Goal: Obtain resource: Obtain resource

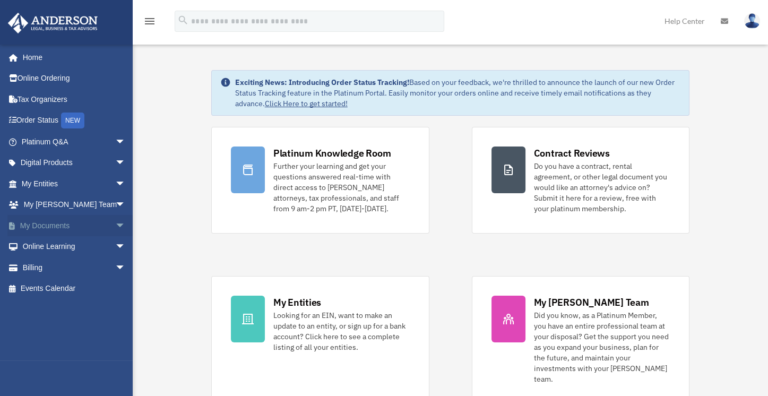
click at [65, 226] on link "My Documents arrow_drop_down" at bounding box center [74, 225] width 134 height 21
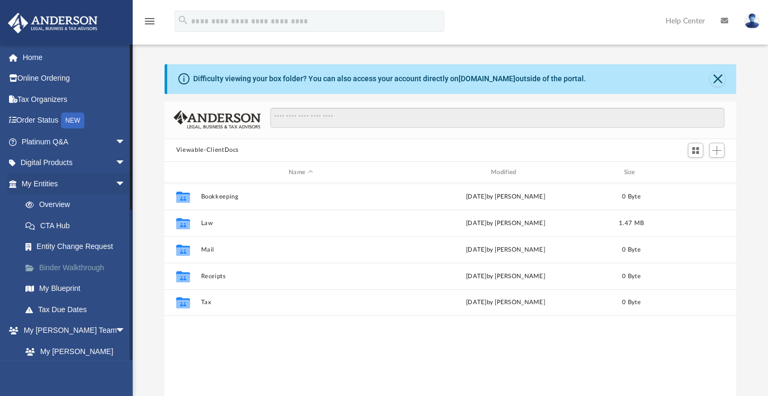
scroll to position [232, 562]
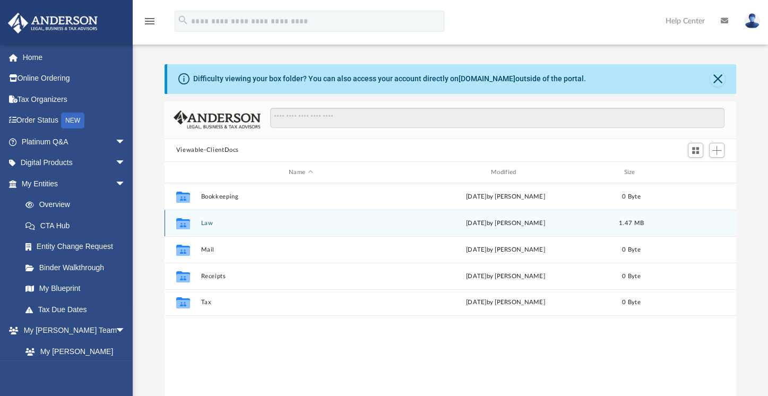
click at [207, 219] on div "Collaborated Folder Law [DATE] by [PERSON_NAME] 1.47 MB" at bounding box center [449, 223] width 571 height 27
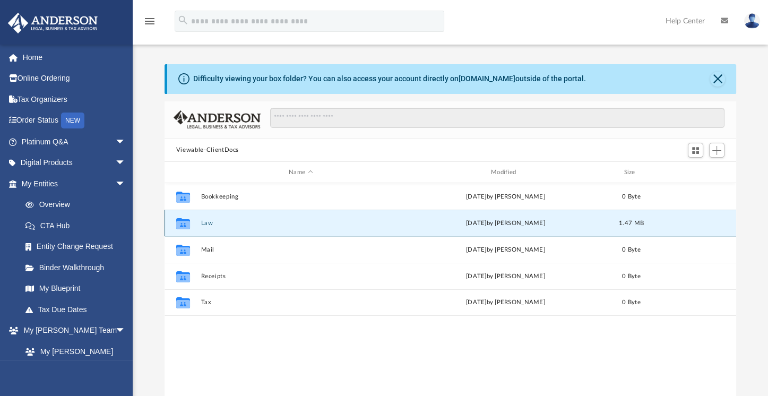
click at [207, 219] on div "Collaborated Folder Law [DATE] by [PERSON_NAME] 1.47 MB" at bounding box center [449, 223] width 571 height 27
click at [241, 223] on button "Law" at bounding box center [301, 223] width 200 height 7
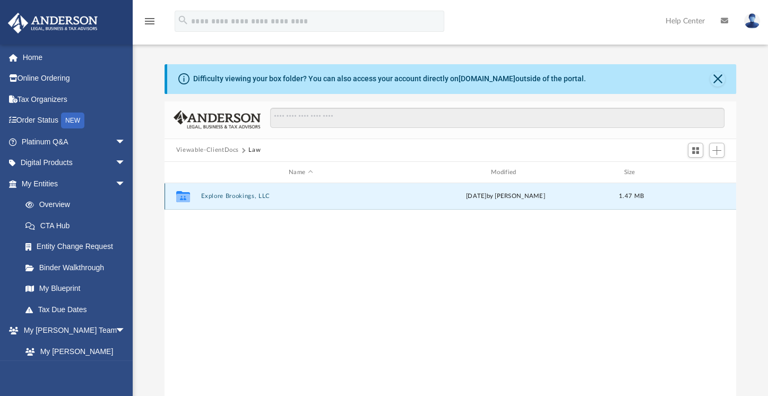
click at [224, 195] on button "Explore Brookings, LLC" at bounding box center [301, 196] width 200 height 7
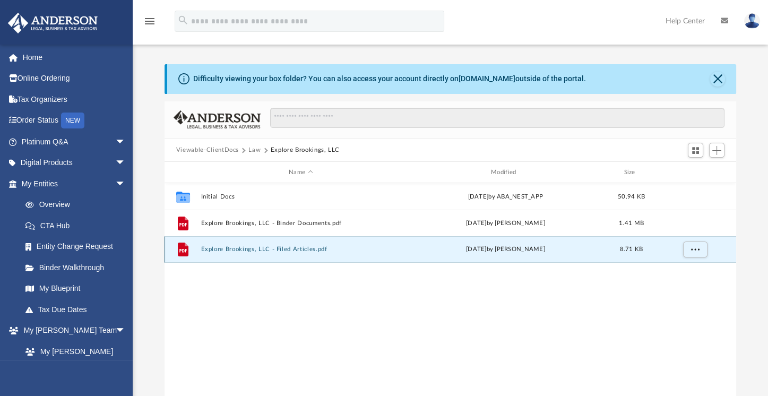
click at [217, 248] on button "Explore Brookings, LLC - Filed Articles.pdf" at bounding box center [301, 249] width 200 height 7
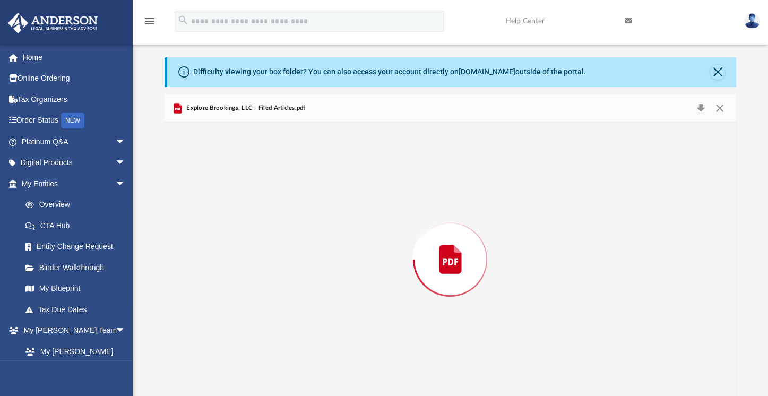
click at [217, 248] on div "Preview" at bounding box center [449, 259] width 571 height 274
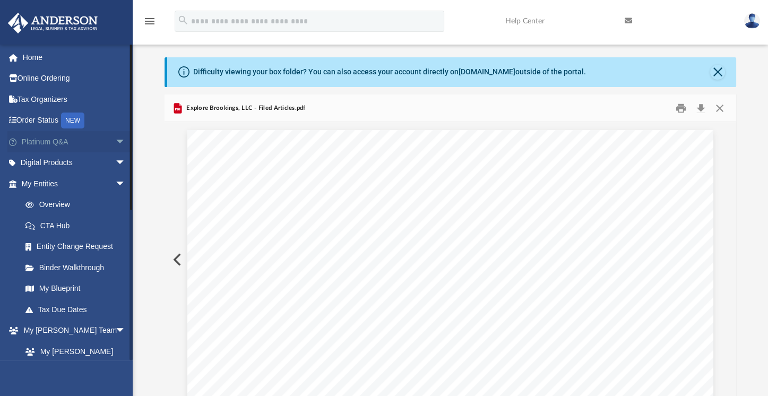
click at [70, 136] on link "Platinum Q&A arrow_drop_down" at bounding box center [74, 141] width 134 height 21
click at [71, 142] on link "Platinum Q&A arrow_drop_down" at bounding box center [74, 141] width 134 height 21
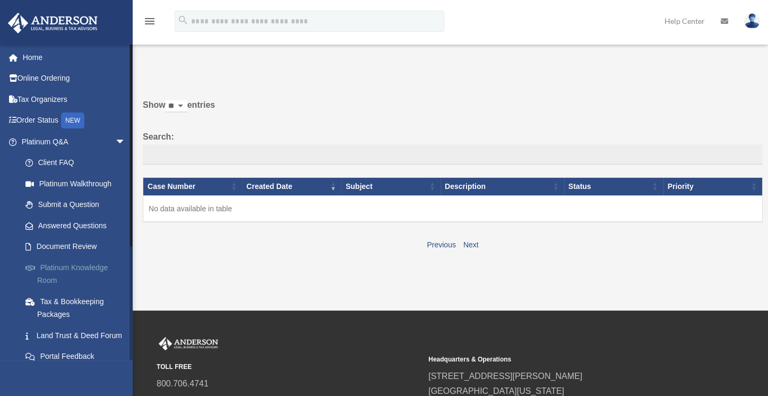
click at [67, 262] on link "Platinum Knowledge Room" at bounding box center [78, 274] width 127 height 34
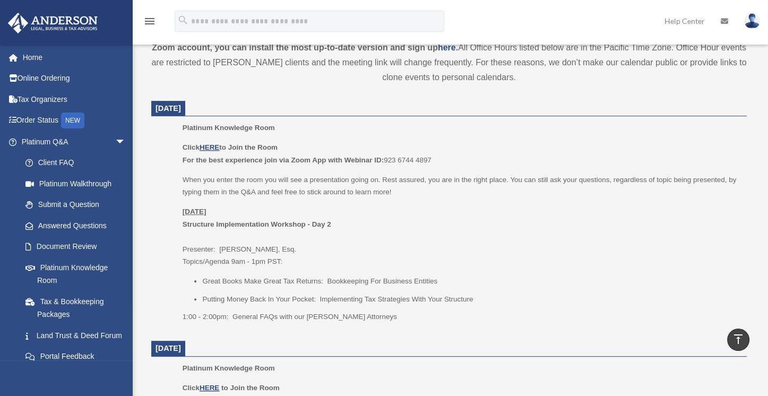
scroll to position [392, 0]
click at [212, 145] on u "HERE" at bounding box center [209, 146] width 20 height 8
